Goal: Find specific page/section: Find specific page/section

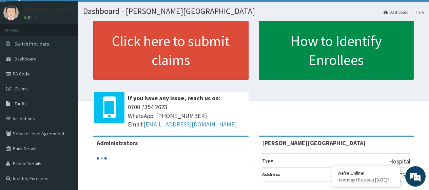
scroll to position [34, 0]
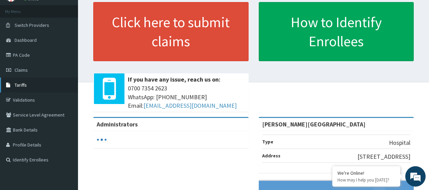
click at [26, 85] on span "Tariffs" at bounding box center [21, 85] width 12 height 6
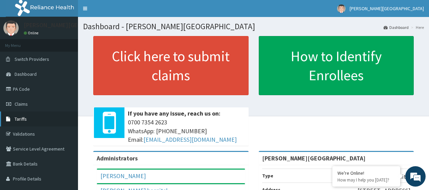
click at [28, 119] on link "Tariffs" at bounding box center [39, 118] width 78 height 15
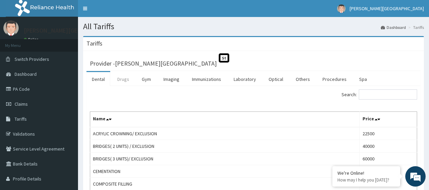
click at [123, 80] on link "Drugs" at bounding box center [123, 79] width 23 height 14
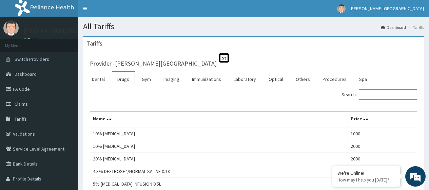
click at [380, 93] on input "Search:" at bounding box center [388, 94] width 58 height 10
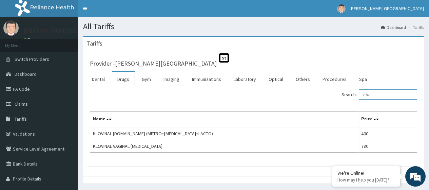
type input "klov"
